Goal: Use online tool/utility: Use online tool/utility

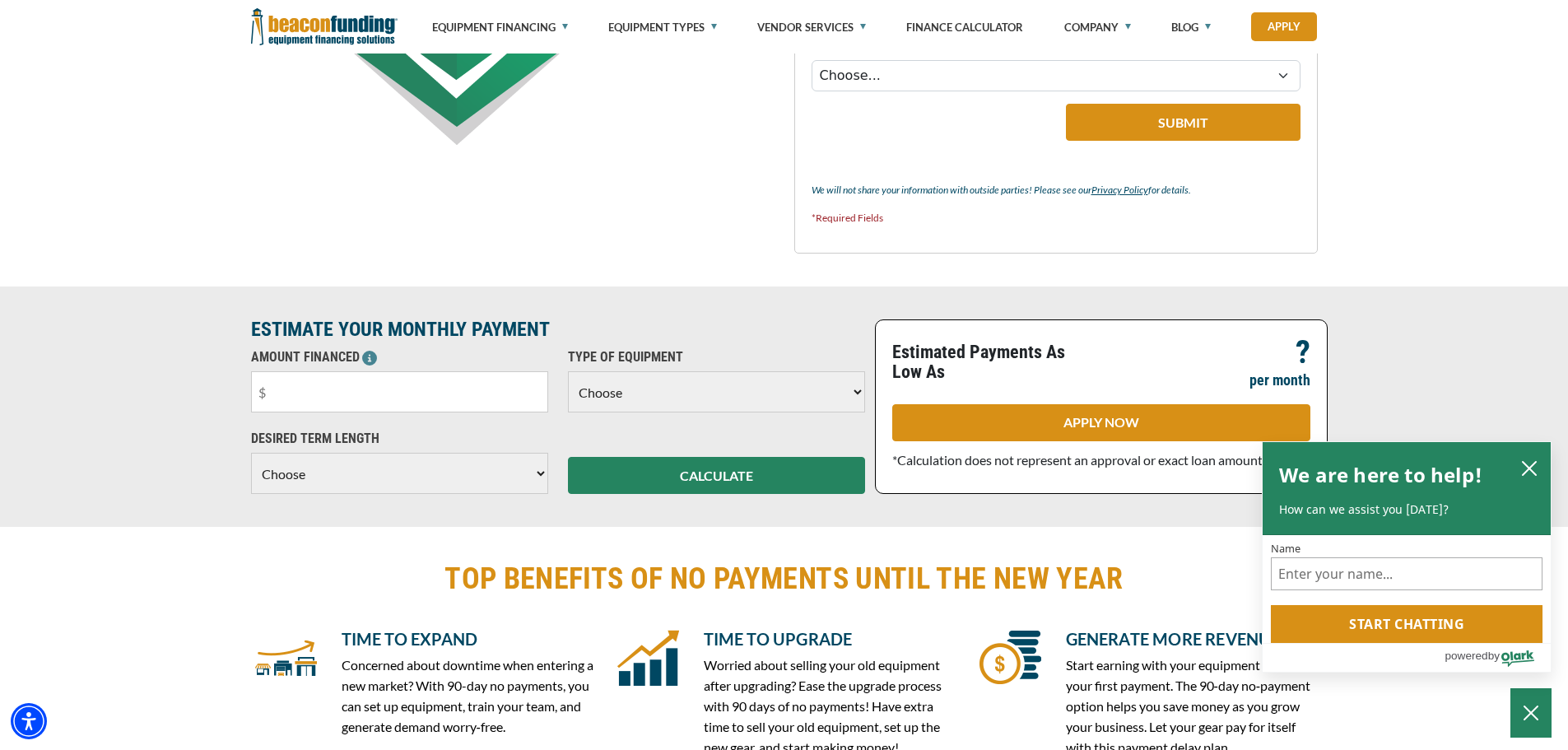
scroll to position [1071, 0]
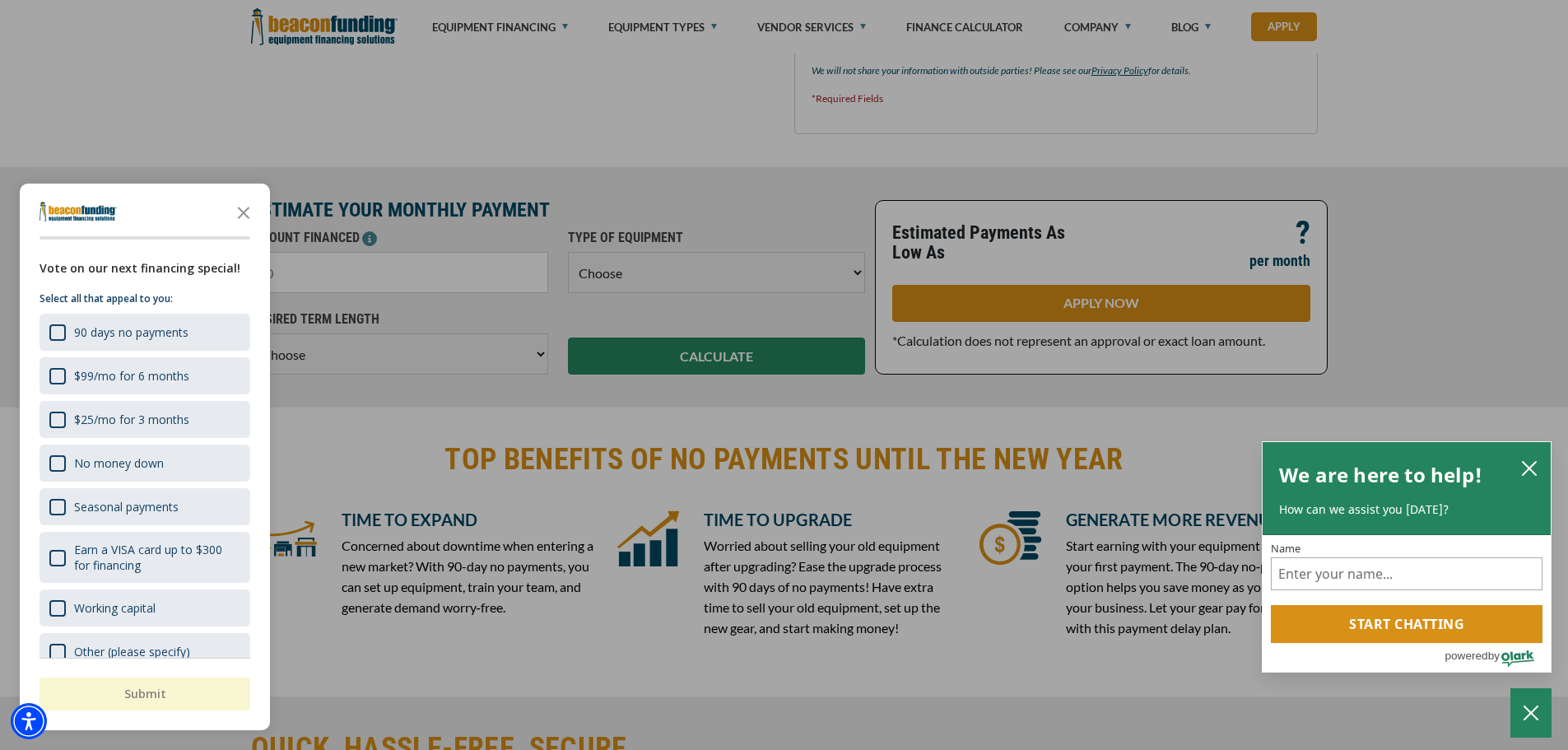
click at [454, 137] on div "button" at bounding box center [784, 375] width 1568 height 750
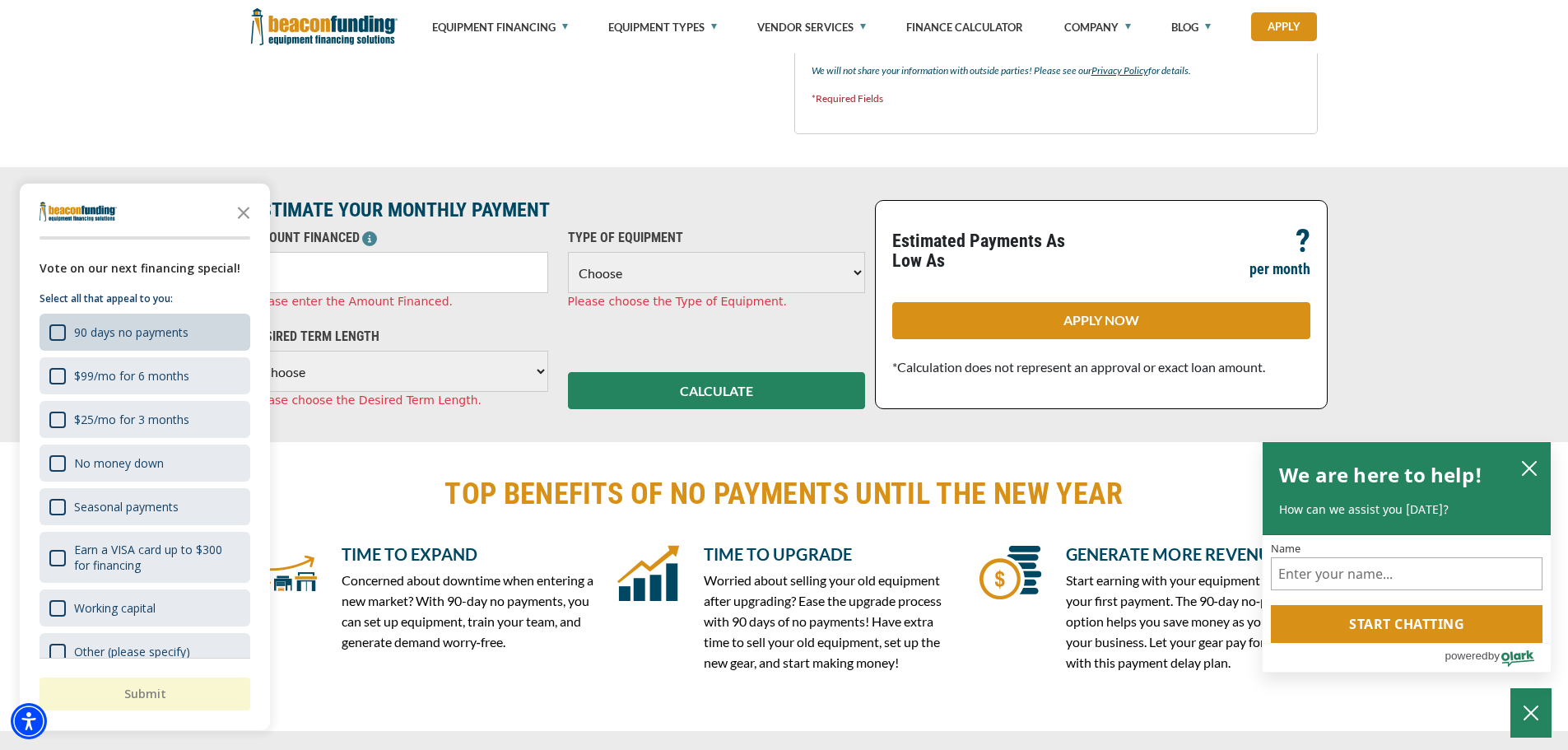
click at [191, 332] on div "90 days no payments" at bounding box center [144, 332] width 211 height 37
drag, startPoint x: 142, startPoint y: 686, endPoint x: 142, endPoint y: 669, distance: 17.0
click at [142, 681] on button "Submit" at bounding box center [144, 694] width 211 height 33
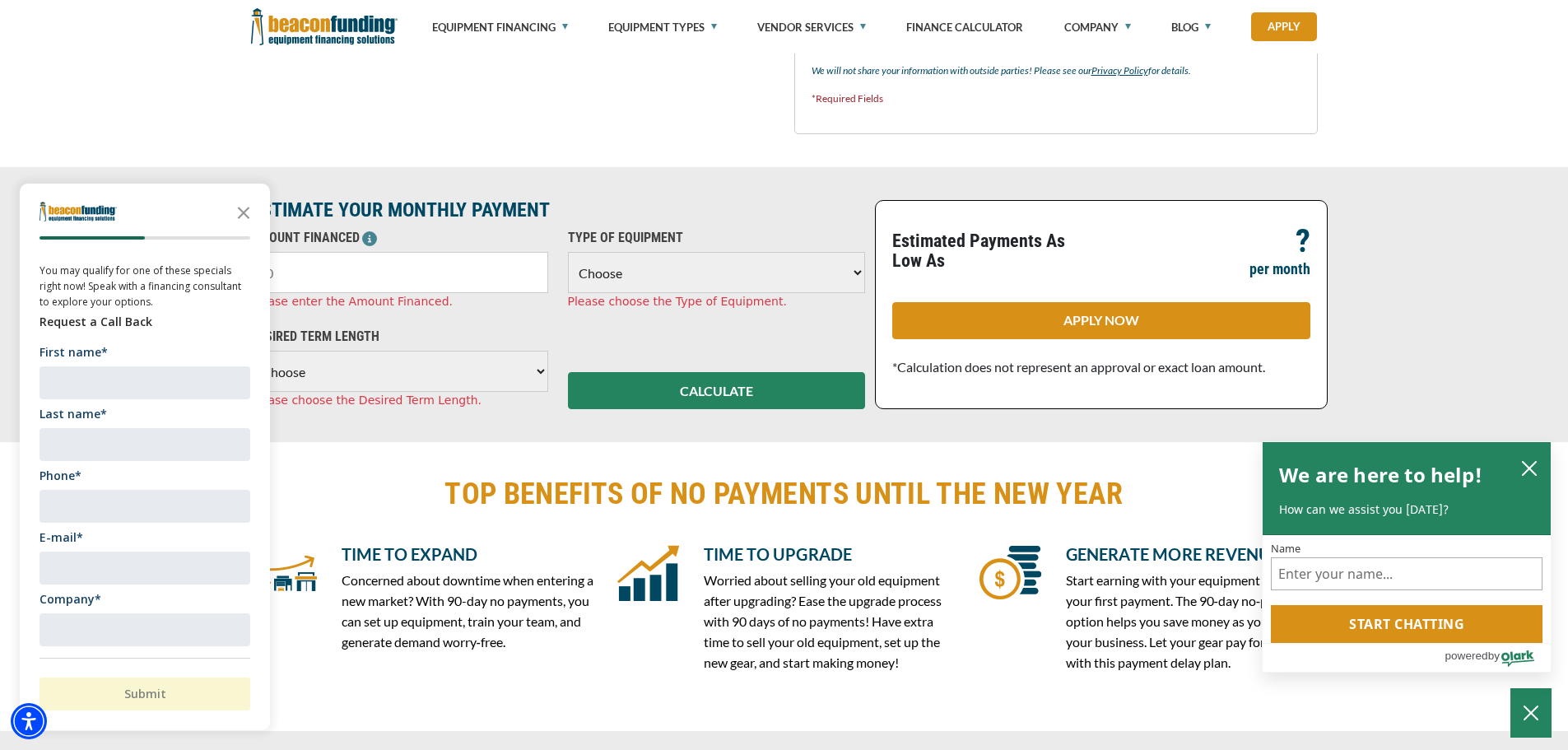
click at [383, 274] on input "text" at bounding box center [400, 272] width 297 height 41
click at [243, 212] on polygon "Close the survey" at bounding box center [244, 213] width 12 height 12
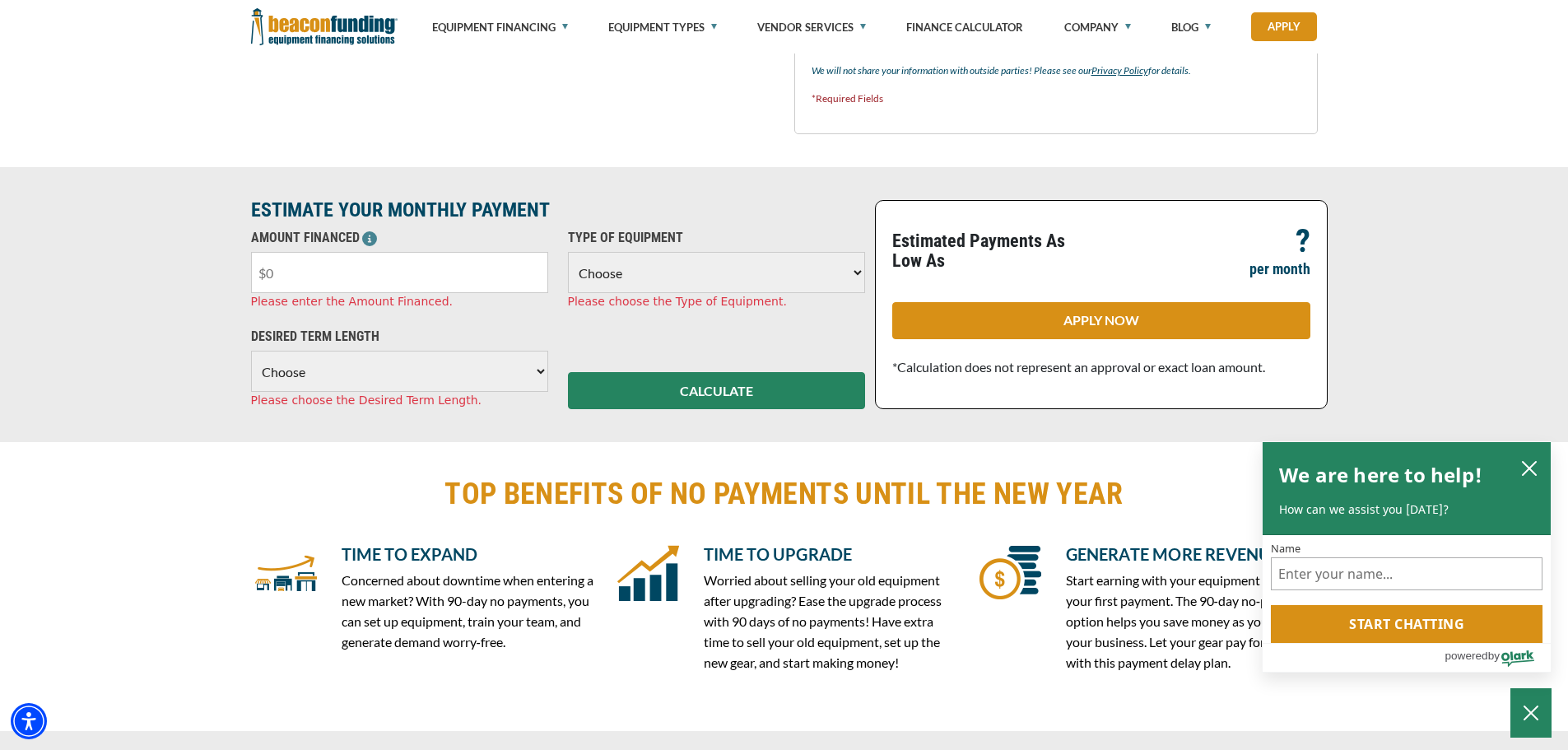
click at [281, 276] on input "text" at bounding box center [400, 272] width 297 height 41
type input "$20,000"
click at [713, 278] on select "Choose Backhoe Boom/Bucket Truck Chipper Commercial Mower Crane DTG/DTF Printin…" at bounding box center [717, 272] width 297 height 41
select select "4"
click at [568, 252] on select "Choose Backhoe Boom/Bucket Truck Chipper Commercial Mower Crane DTG/DTF Printin…" at bounding box center [717, 272] width 297 height 41
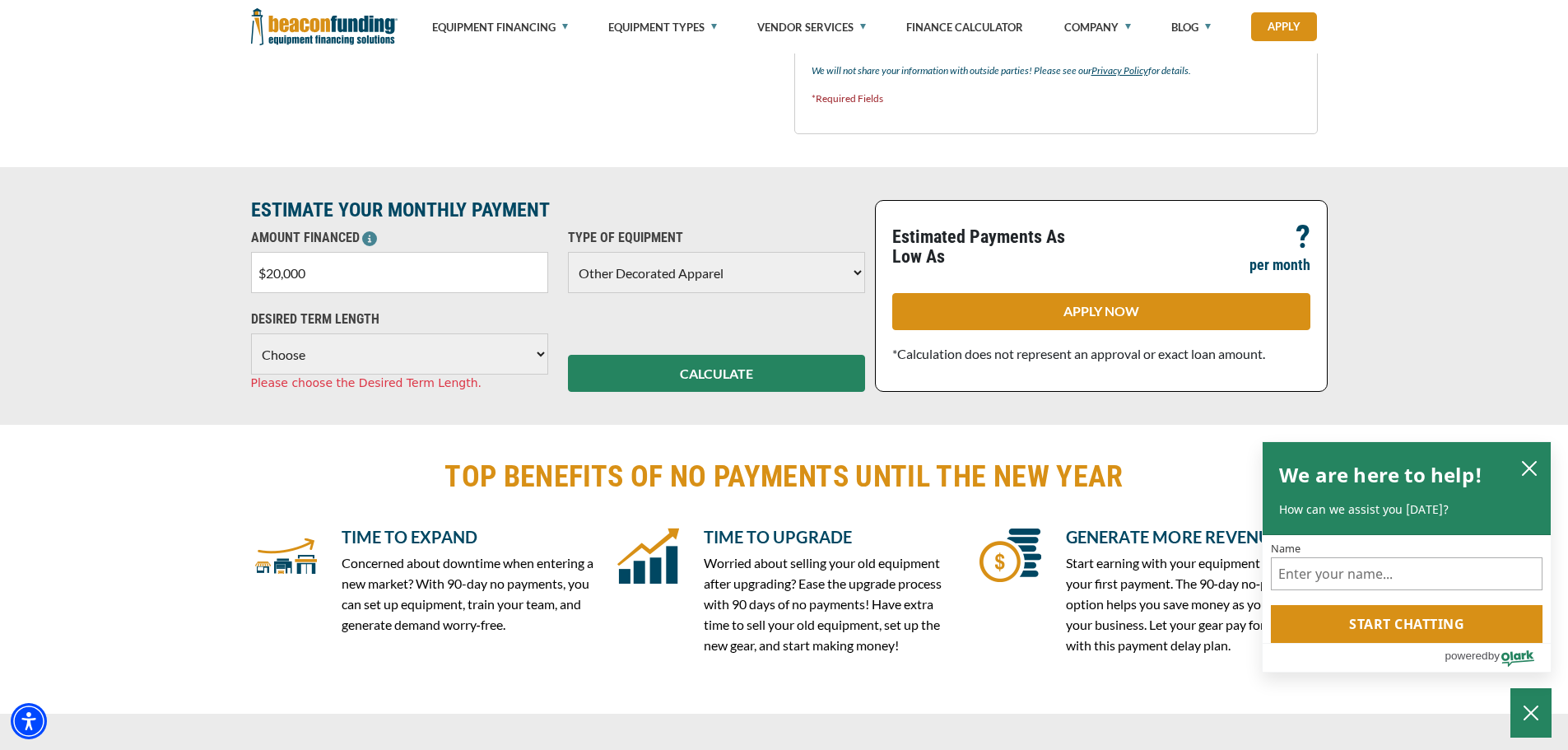
click at [517, 353] on select "Choose 36 Months 48 Months 60 Months" at bounding box center [400, 354] width 297 height 41
select select "48"
click at [251, 334] on select "Choose 36 Months 48 Months 60 Months" at bounding box center [400, 354] width 297 height 41
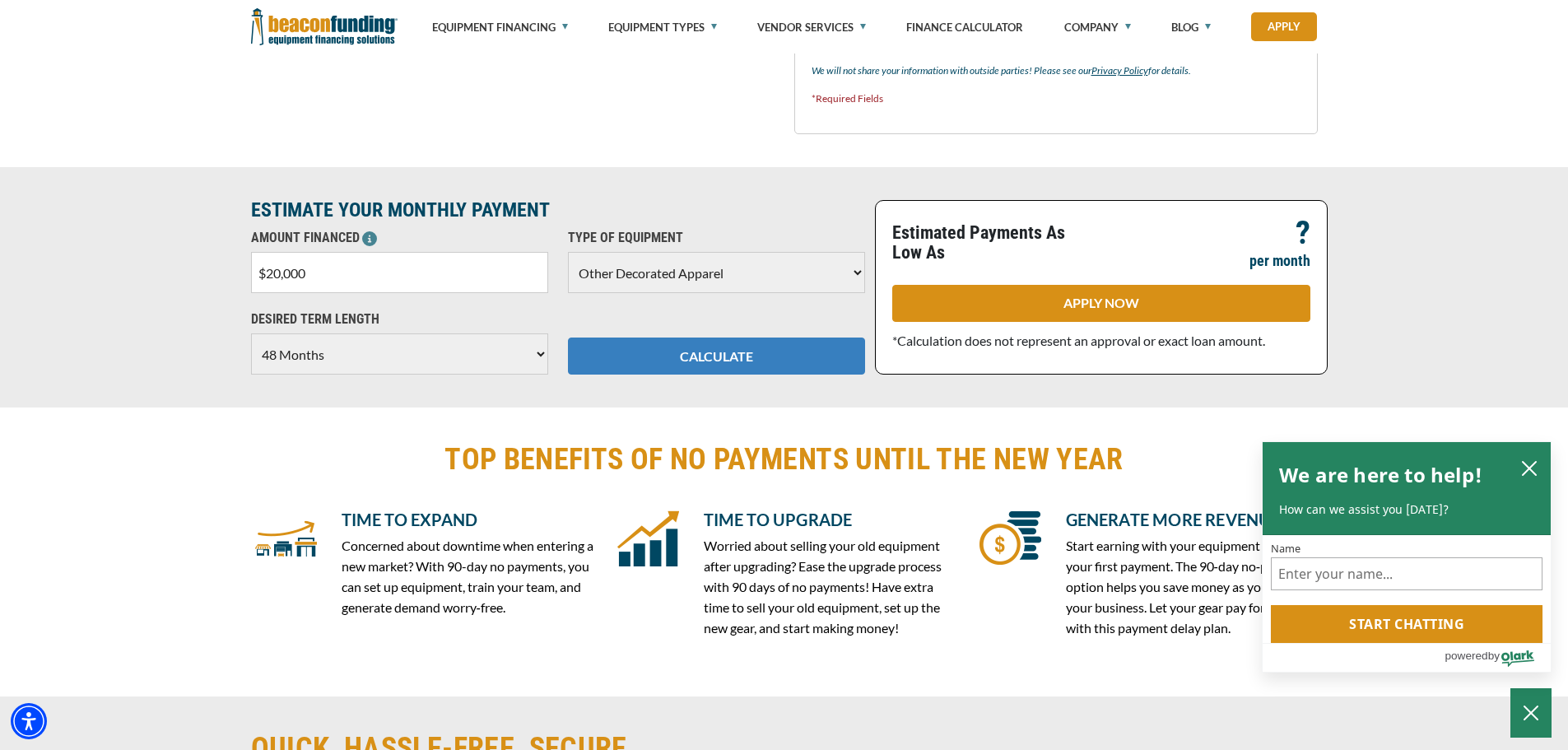
click at [683, 363] on button "CALCULATE" at bounding box center [717, 356] width 297 height 37
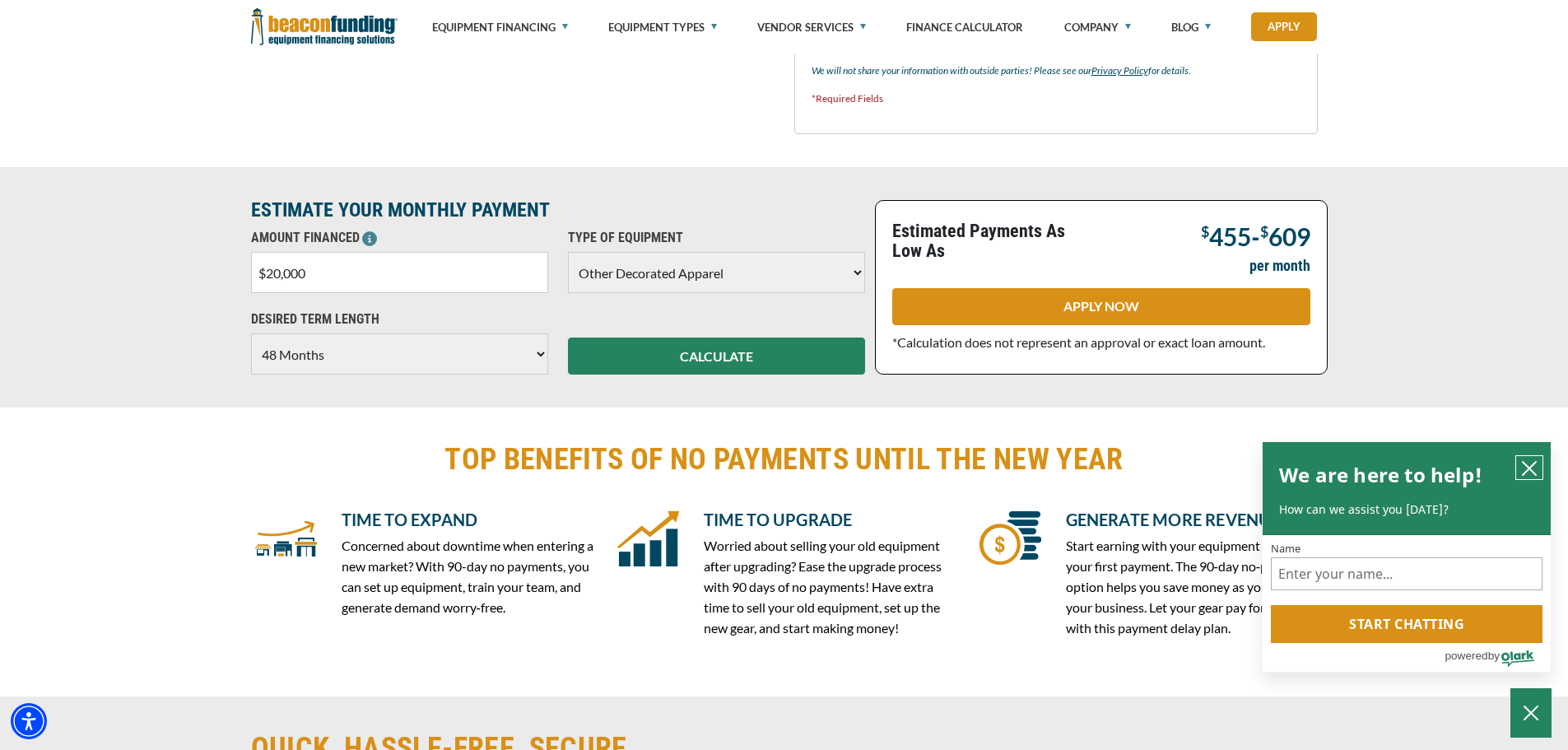
click at [1532, 469] on icon "close chatbox" at bounding box center [1529, 468] width 13 height 13
